Goal: Task Accomplishment & Management: Manage account settings

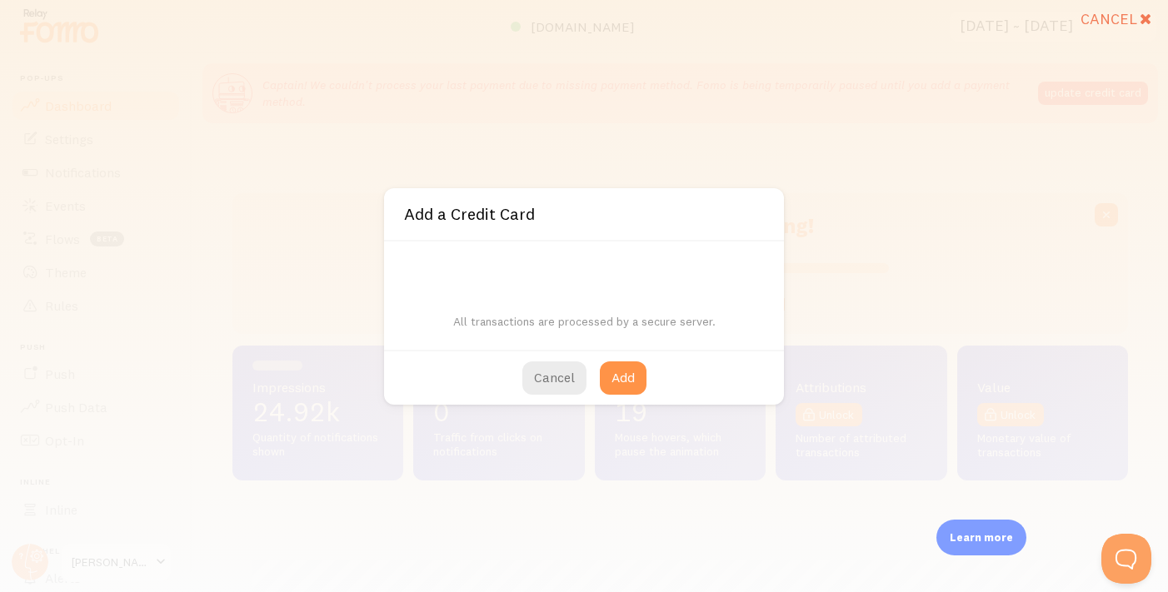
scroll to position [437, 895]
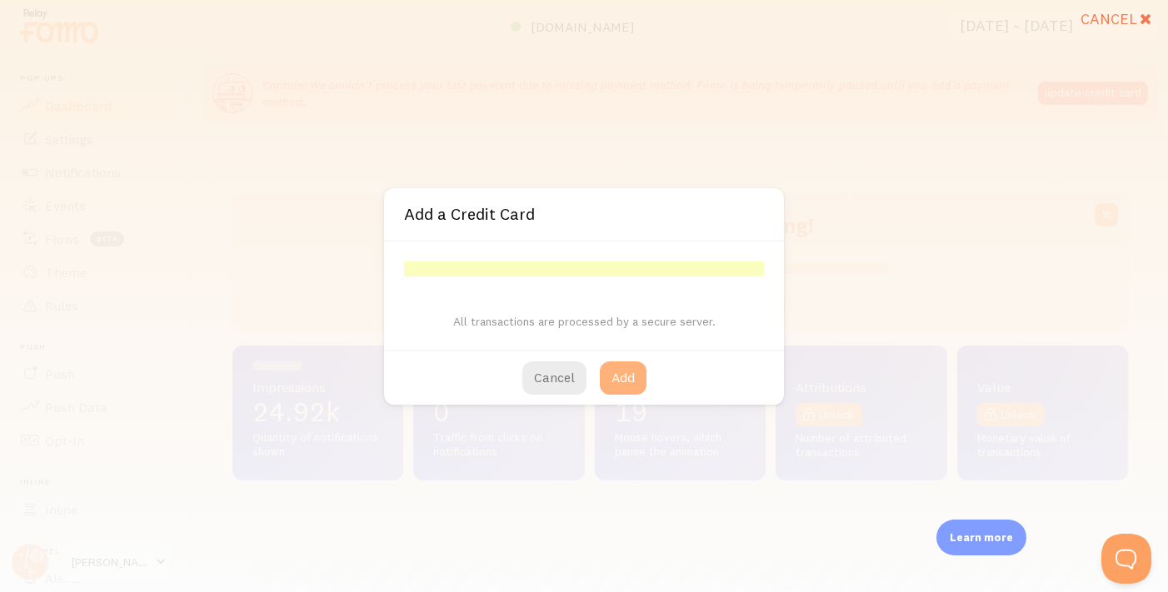
click at [624, 370] on button "Add" at bounding box center [623, 377] width 47 height 33
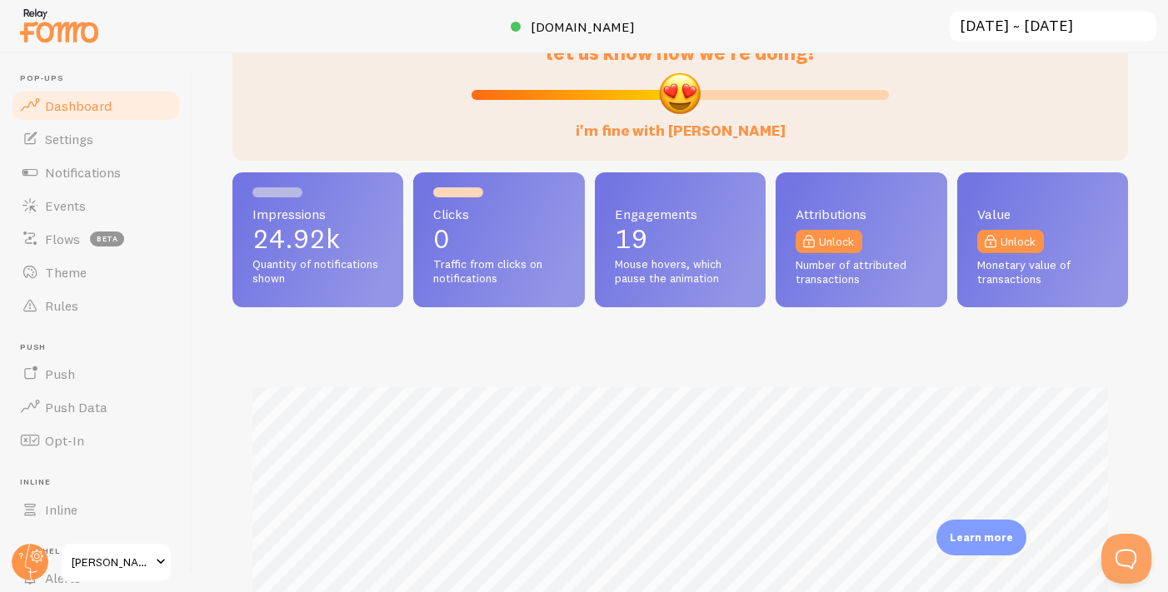
scroll to position [0, 0]
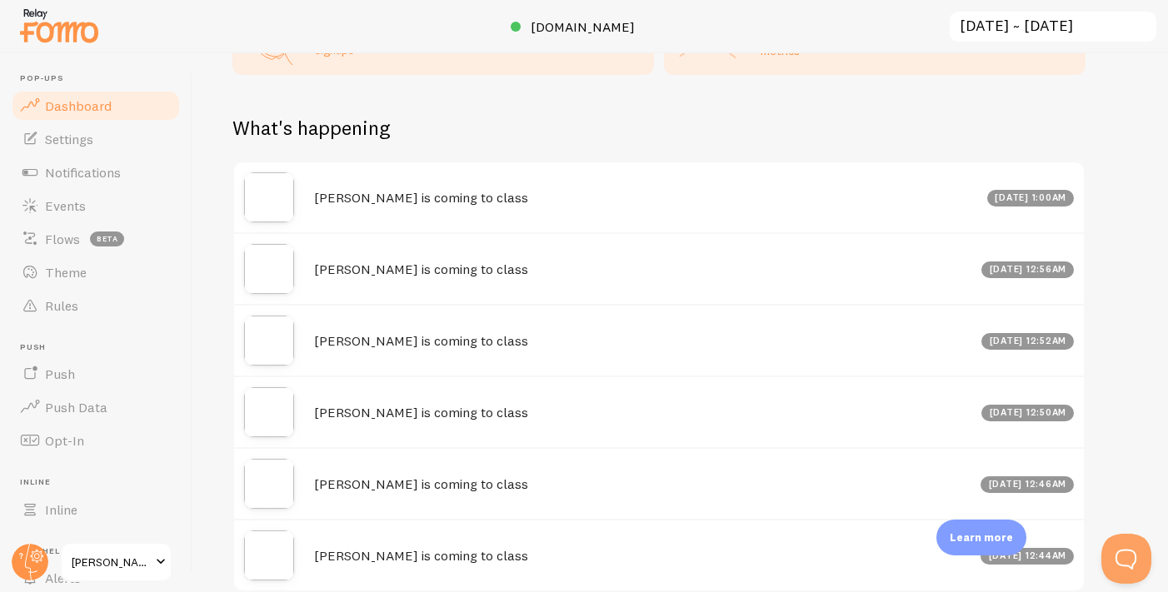
scroll to position [926, 0]
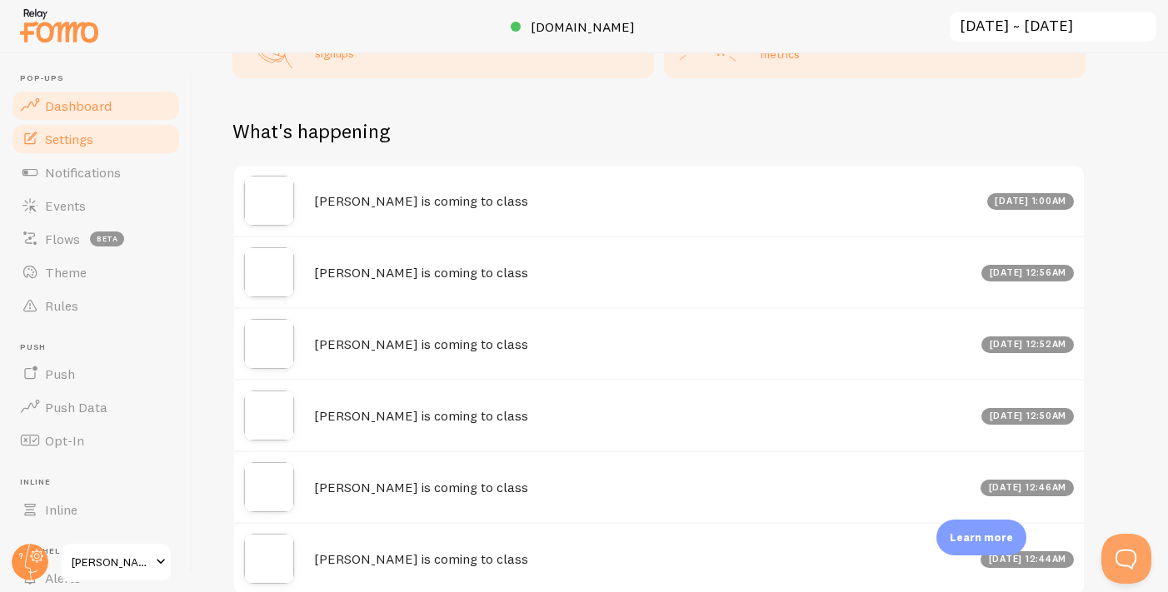
click at [82, 152] on link "Settings" at bounding box center [96, 138] width 172 height 33
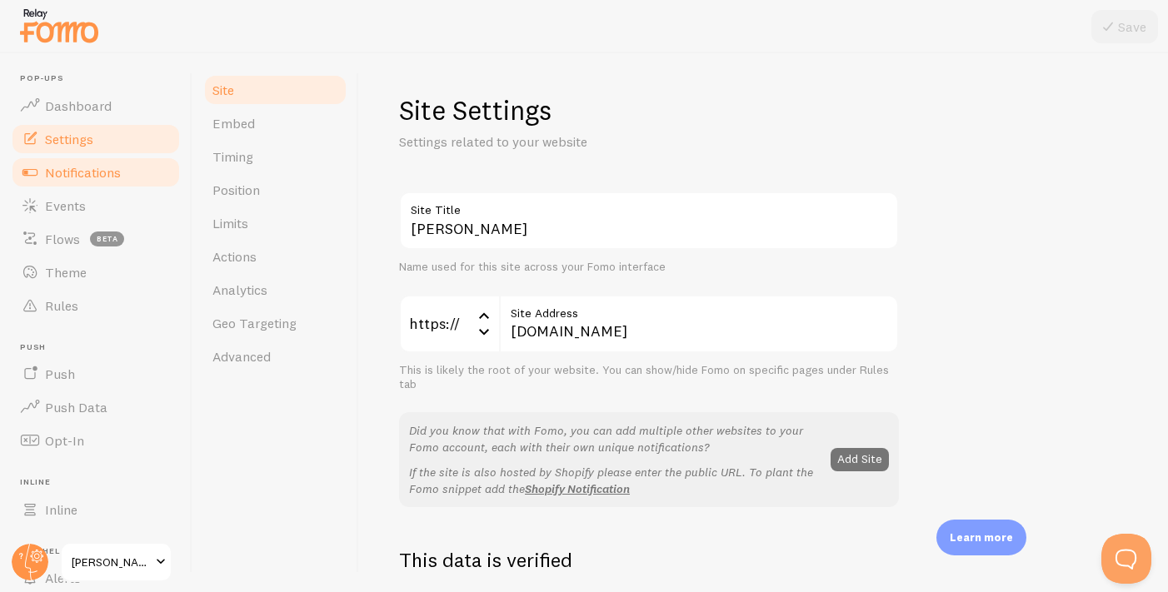
click at [92, 177] on span "Notifications" at bounding box center [83, 172] width 76 height 17
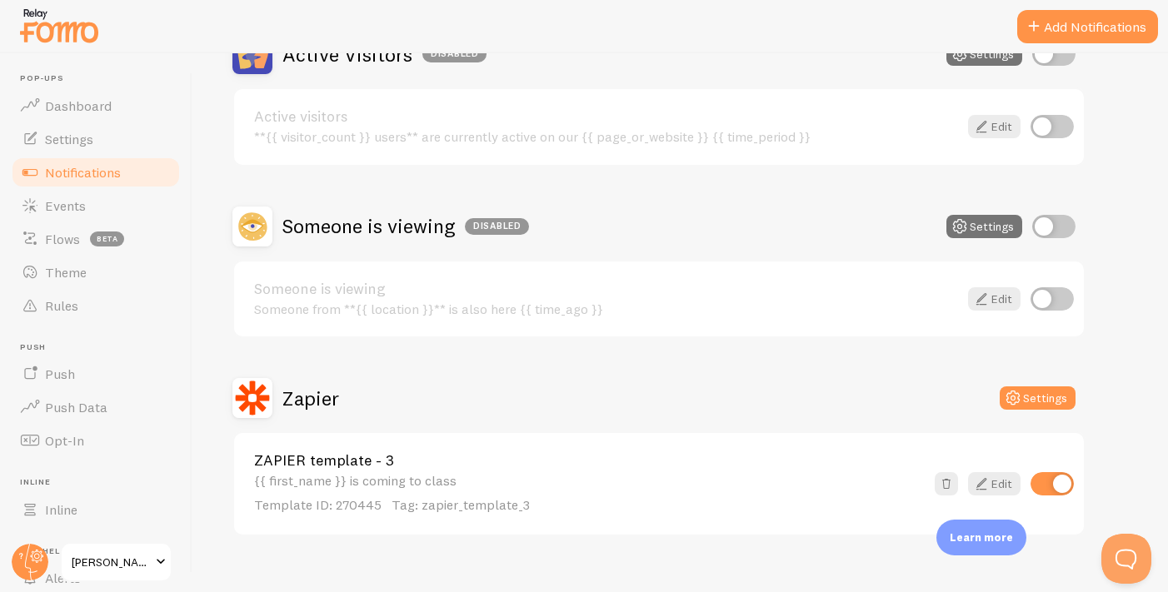
scroll to position [217, 0]
